Goal: Navigation & Orientation: Find specific page/section

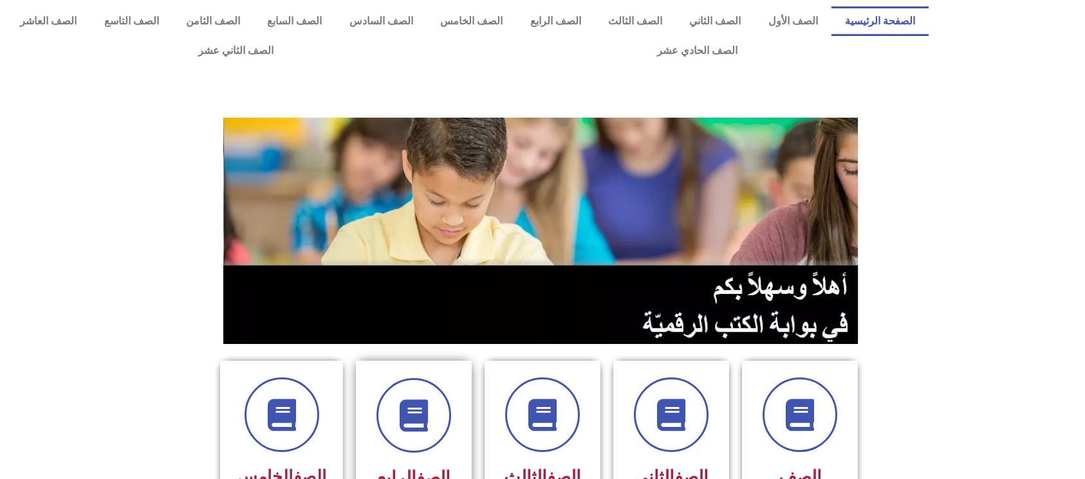
scroll to position [86, 0]
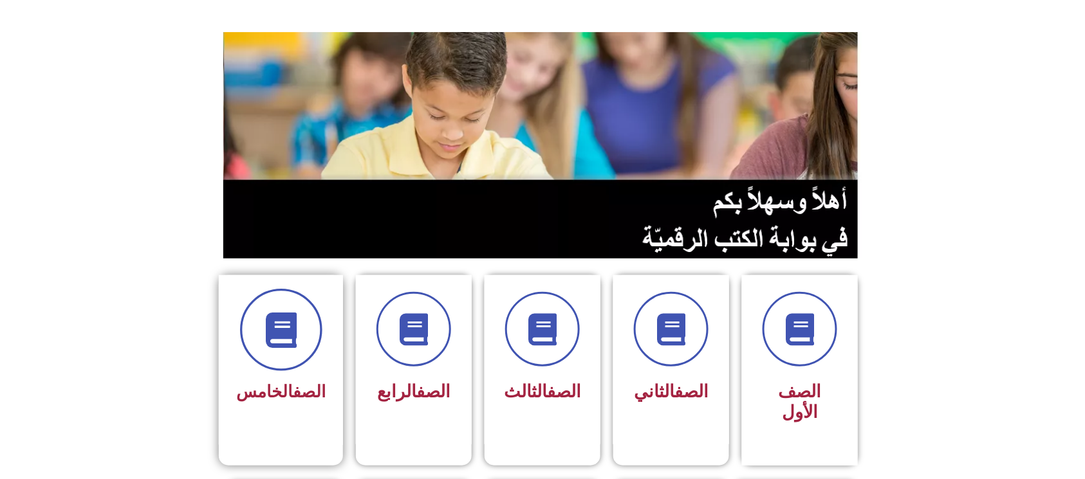
click at [317, 323] on span at bounding box center [281, 330] width 82 height 82
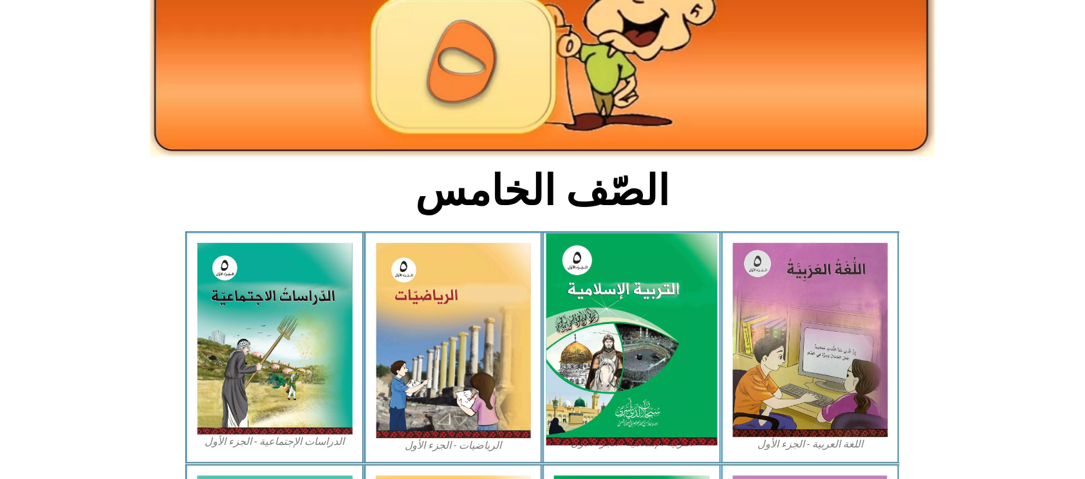
scroll to position [257, 0]
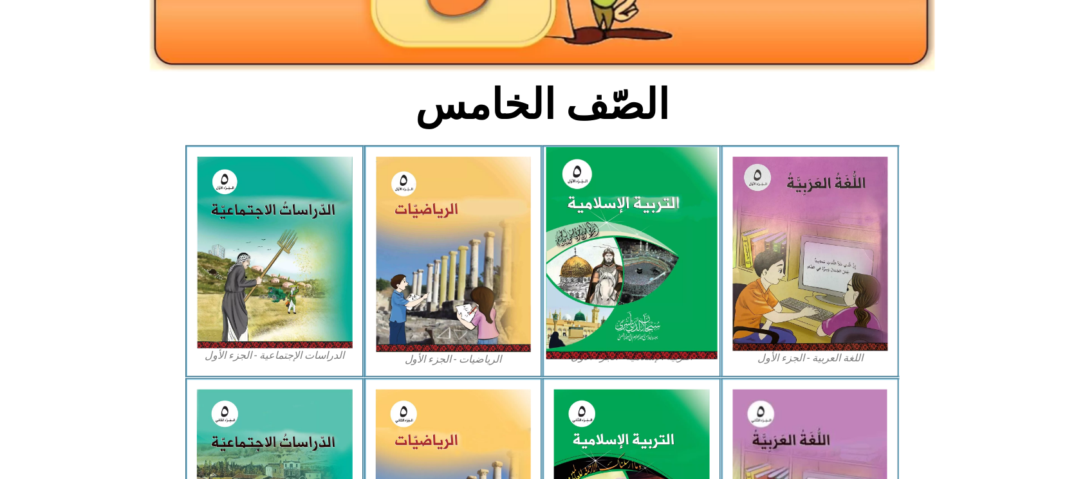
click at [637, 277] on img at bounding box center [631, 253] width 171 height 213
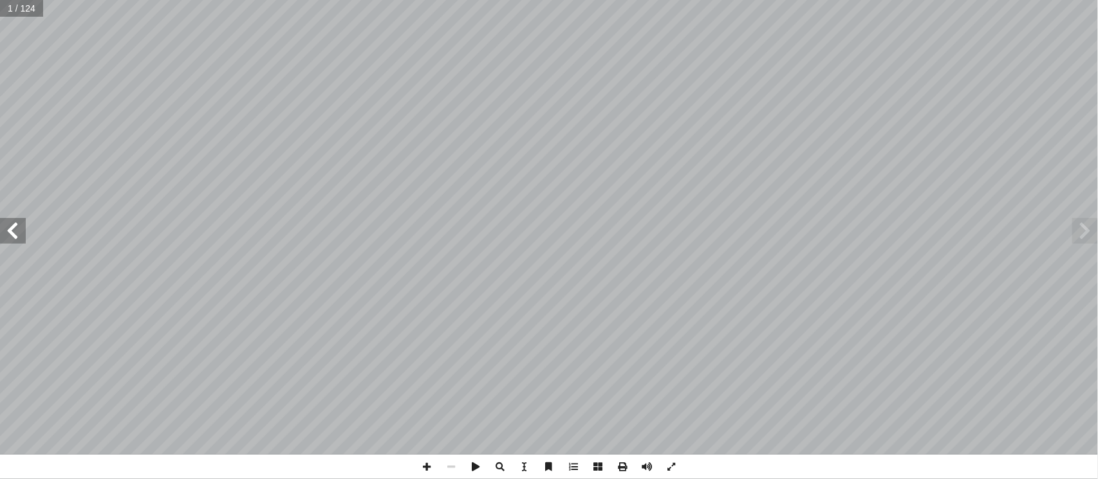
click at [5, 232] on span at bounding box center [13, 231] width 26 height 26
drag, startPoint x: 5, startPoint y: 232, endPoint x: 6, endPoint y: 224, distance: 7.8
click at [6, 227] on span at bounding box center [13, 231] width 26 height 26
click at [6, 225] on span at bounding box center [13, 231] width 26 height 26
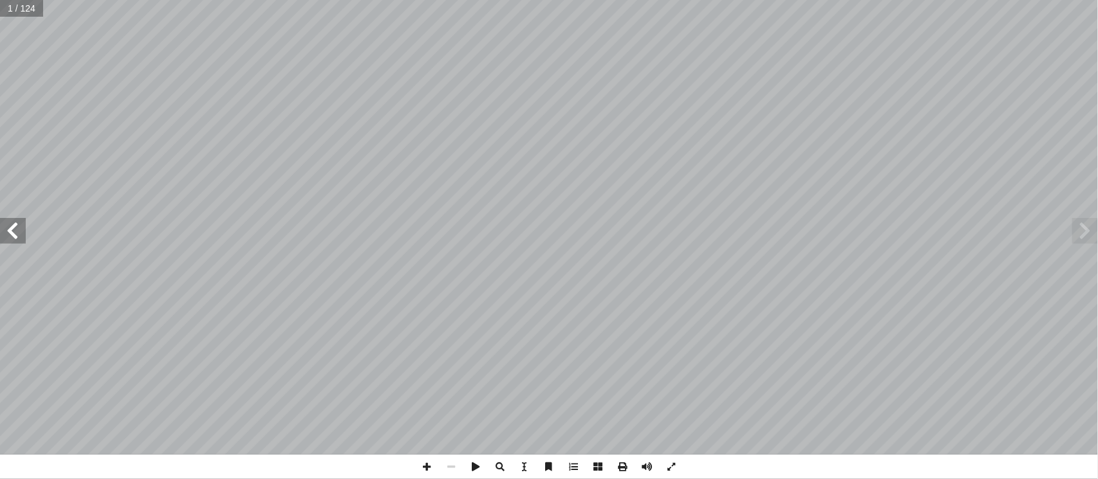
click at [6, 225] on span at bounding box center [13, 231] width 26 height 26
click at [10, 229] on span at bounding box center [13, 231] width 26 height 26
click at [14, 230] on span at bounding box center [13, 231] width 26 height 26
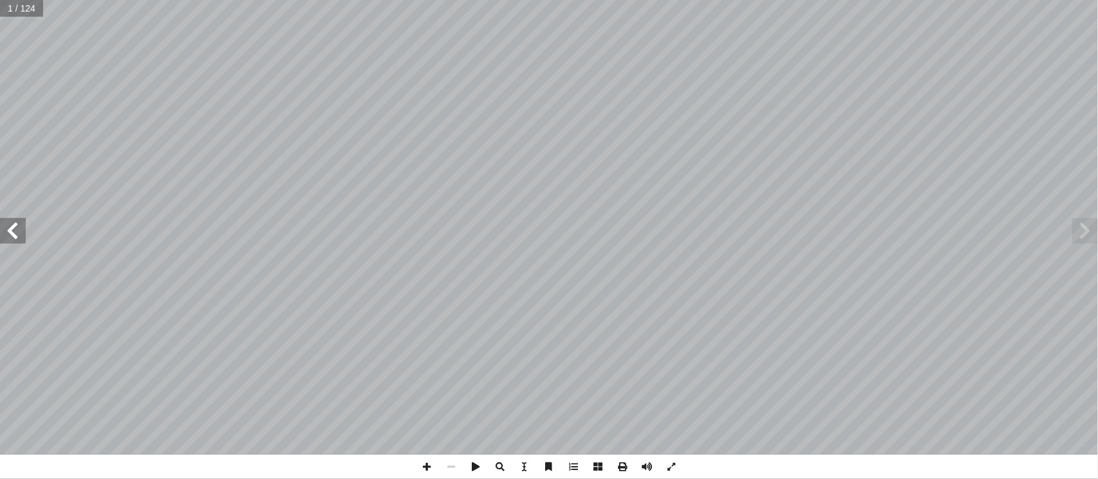
click at [14, 230] on span at bounding box center [13, 231] width 26 height 26
click at [13, 230] on span at bounding box center [13, 231] width 26 height 26
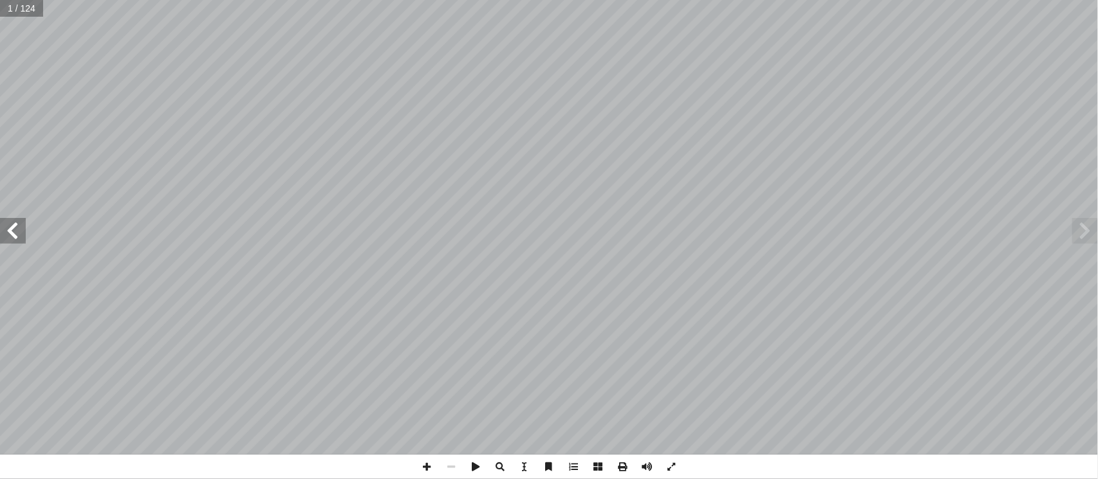
click at [13, 230] on span at bounding box center [13, 231] width 26 height 26
click at [16, 230] on span at bounding box center [13, 231] width 26 height 26
click at [14, 235] on span at bounding box center [13, 231] width 26 height 26
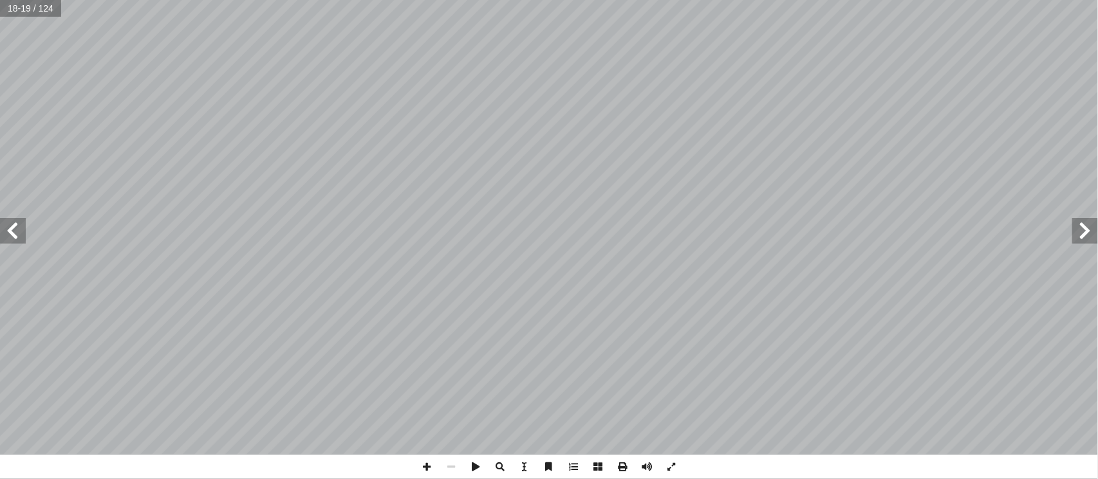
click at [14, 235] on span at bounding box center [13, 231] width 26 height 26
click at [4, 225] on span at bounding box center [13, 231] width 26 height 26
click at [8, 219] on span at bounding box center [13, 231] width 26 height 26
click at [8, 222] on span at bounding box center [13, 231] width 26 height 26
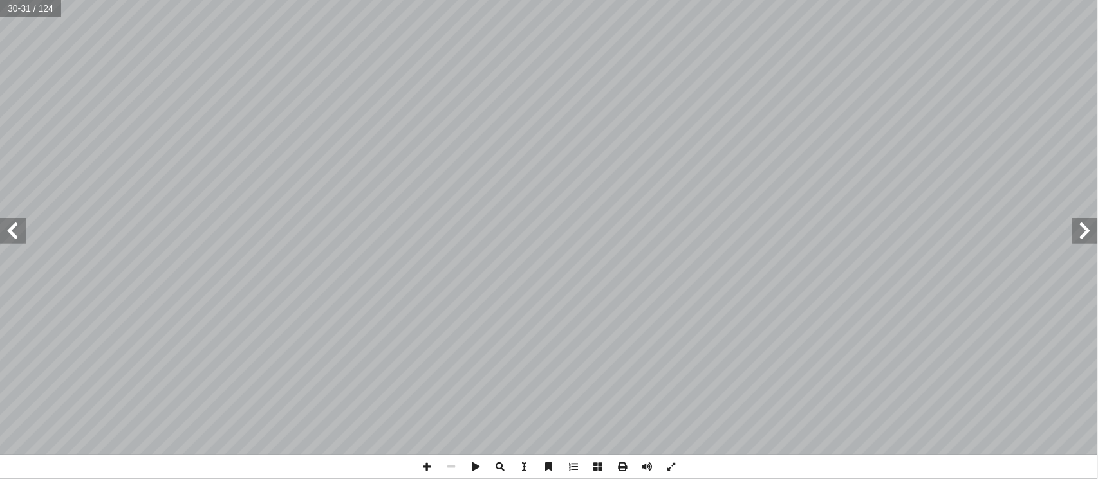
click at [6, 222] on span at bounding box center [13, 231] width 26 height 26
click at [9, 232] on span at bounding box center [13, 231] width 26 height 26
click at [9, 230] on span at bounding box center [13, 231] width 26 height 26
click at [428, 464] on span at bounding box center [426, 467] width 24 height 24
click at [425, 464] on span at bounding box center [426, 467] width 24 height 24
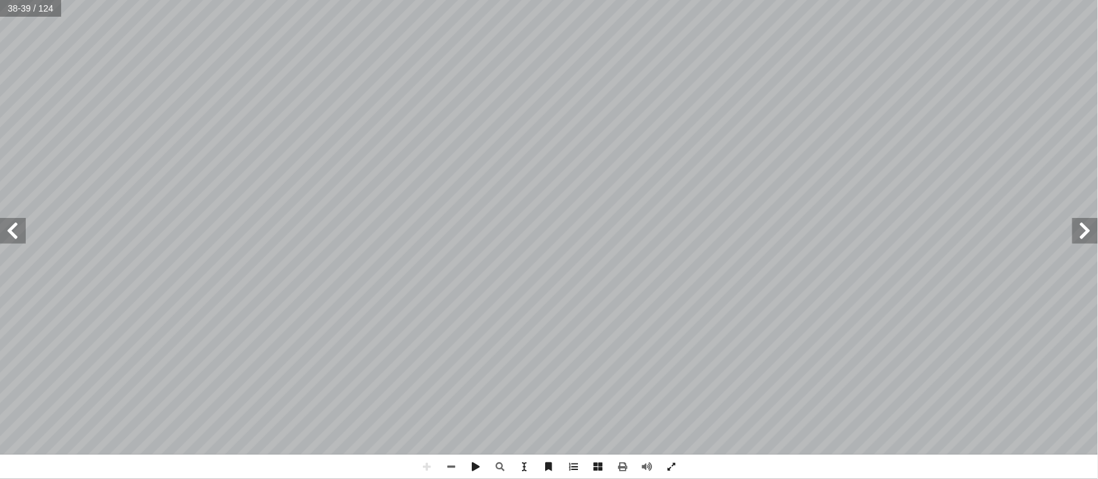
click at [349, 0] on html "الصفحة الرئيسية الصف الأول الصف الثاني الصف الثالث الصف الرابع الصف الخامس الصف…" at bounding box center [549, 58] width 1098 height 117
click at [514, 117] on html "الصفحة الرئيسية الصف الأول الصف الثاني الصف الثالث الصف الرابع الصف الخامس الصف…" at bounding box center [549, 58] width 1098 height 117
drag, startPoint x: 0, startPoint y: 230, endPoint x: 17, endPoint y: 230, distance: 16.7
click at [14, 230] on span at bounding box center [13, 231] width 26 height 26
click at [301, 117] on html "الصفحة الرئيسية الصف الأول الصف الثاني الصف الثالث الصف الرابع الصف الخامس الصف…" at bounding box center [549, 58] width 1098 height 117
